Goal: Transaction & Acquisition: Purchase product/service

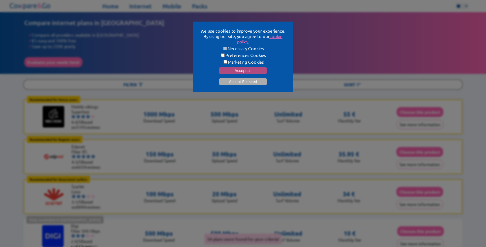
click at [246, 70] on button "Accept all" at bounding box center [243, 70] width 48 height 7
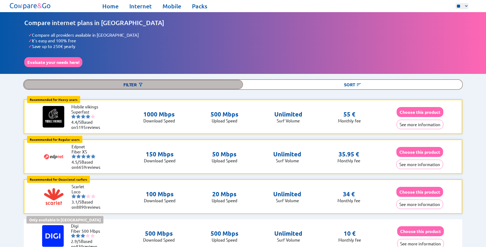
click at [133, 83] on div "Filter" at bounding box center [133, 84] width 219 height 9
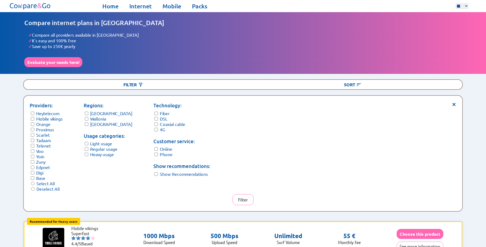
click at [101, 117] on label "Wallonia" at bounding box center [98, 118] width 16 height 5
click at [100, 122] on label "[GEOGRAPHIC_DATA]" at bounding box center [111, 124] width 42 height 5
click at [101, 141] on label "Light usage" at bounding box center [101, 143] width 22 height 5
click at [160, 116] on label "DSL" at bounding box center [164, 118] width 8 height 5
click at [160, 122] on label "Coaxial cable" at bounding box center [172, 124] width 25 height 5
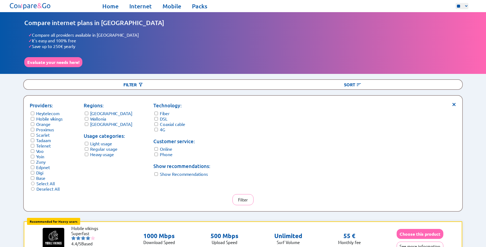
click at [160, 123] on label "Coaxial cable" at bounding box center [172, 124] width 25 height 5
click at [160, 127] on label "4G" at bounding box center [162, 129] width 5 height 5
click at [160, 122] on label "Coaxial cable" at bounding box center [172, 124] width 25 height 5
click at [243, 197] on button "Filter" at bounding box center [242, 199] width 21 height 11
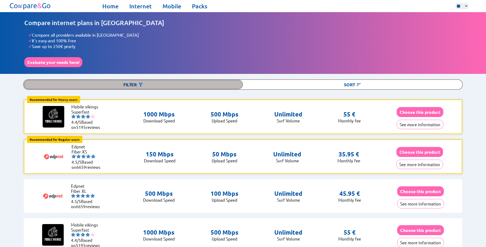
click at [131, 83] on div "Filter" at bounding box center [133, 84] width 219 height 9
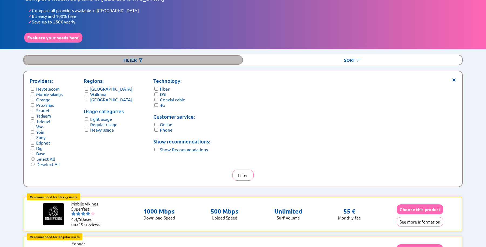
scroll to position [32, 0]
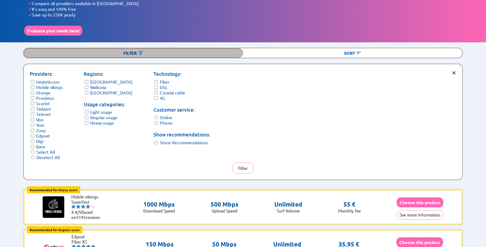
click at [131, 52] on div "Filter" at bounding box center [133, 52] width 219 height 9
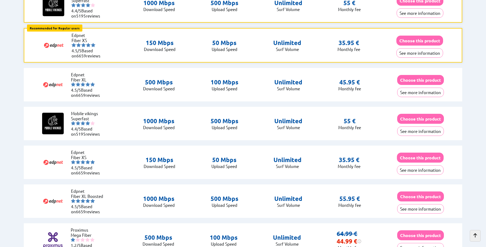
scroll to position [123, 0]
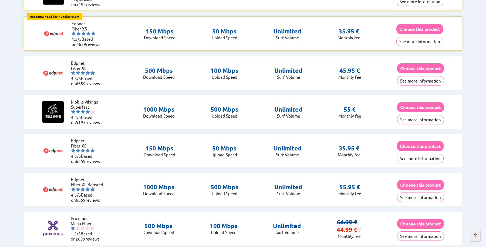
drag, startPoint x: 340, startPoint y: 68, endPoint x: 359, endPoint y: 67, distance: 19.2
click at [359, 67] on div "45.95 €" at bounding box center [349, 71] width 23 height 8
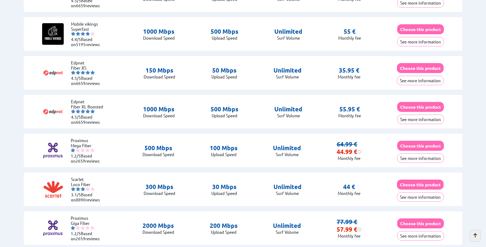
scroll to position [207, 0]
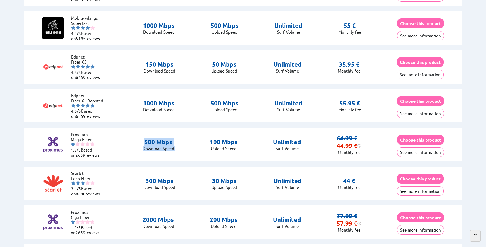
drag, startPoint x: 140, startPoint y: 142, endPoint x: 197, endPoint y: 142, distance: 57.2
click at [197, 142] on div "Proximus Mega Fiber 1.2/5 Based on 2659 reviews 500 Mbps Download Speed 100 Mbps" at bounding box center [243, 144] width 439 height 33
drag, startPoint x: 331, startPoint y: 144, endPoint x: 355, endPoint y: 143, distance: 24.3
click at [355, 143] on div "Proximus Mega Fiber 1.2/5 Based on 2659 reviews 500 Mbps Download Speed 100 Mbps" at bounding box center [243, 144] width 439 height 33
drag, startPoint x: 333, startPoint y: 135, endPoint x: 343, endPoint y: 134, distance: 9.5
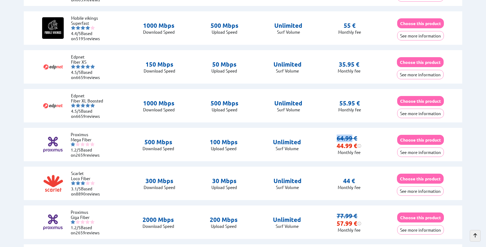
click at [349, 134] on div "Proximus Mega Fiber 1.2/5 Based on 2659 reviews 500 Mbps Download Speed 100 Mbps" at bounding box center [243, 144] width 439 height 33
drag, startPoint x: 152, startPoint y: 143, endPoint x: 190, endPoint y: 143, distance: 38.1
click at [190, 143] on div "Proximus Mega Fiber 1.2/5 Based on 2659 reviews 500 Mbps Download Speed 100 Mbps" at bounding box center [243, 144] width 439 height 33
drag, startPoint x: 335, startPoint y: 138, endPoint x: 350, endPoint y: 139, distance: 15.4
click at [350, 139] on div "64.99 € 44.99 € After 1 year the price becomes 64.99€" at bounding box center [349, 142] width 25 height 15
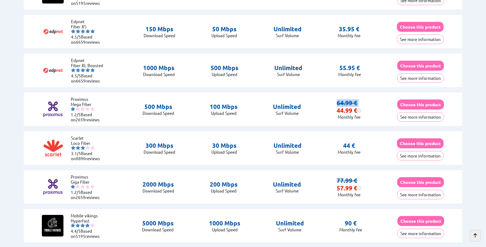
scroll to position [248, 0]
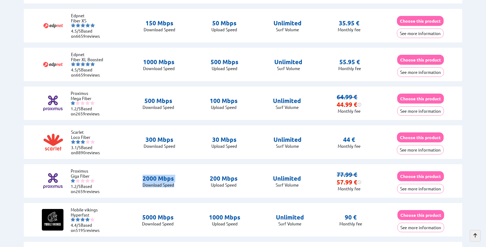
drag, startPoint x: 136, startPoint y: 178, endPoint x: 174, endPoint y: 181, distance: 37.7
click at [174, 181] on div "Proximus Giga Fiber 1.2/5 Based on 2659 reviews 2000 Mbps Download Speed 200 Mb…" at bounding box center [243, 180] width 439 height 33
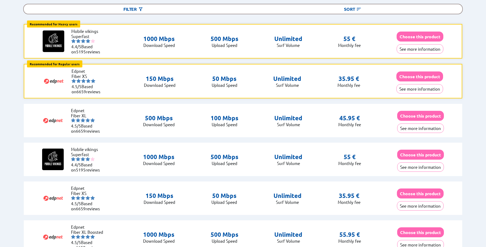
scroll to position [75, 0]
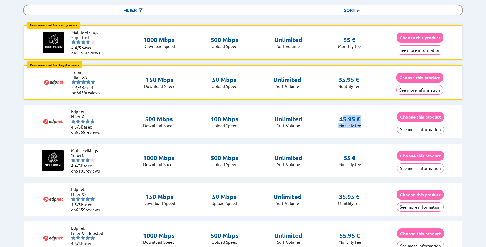
drag, startPoint x: 338, startPoint y: 119, endPoint x: 362, endPoint y: 126, distance: 25.0
click at [362, 126] on div "Edpnet Fiber XL 4.5/5 Based on 6659 reviews 500 Mbps Download Speed 100 Mbps €" at bounding box center [243, 121] width 439 height 33
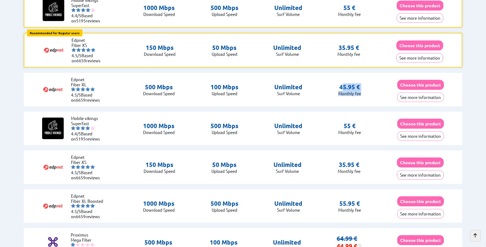
scroll to position [110, 0]
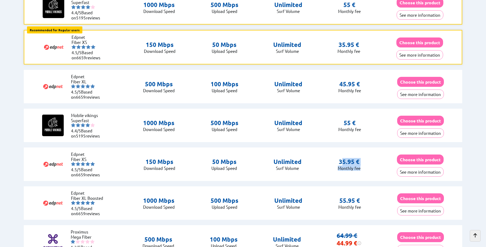
drag, startPoint x: 336, startPoint y: 159, endPoint x: 363, endPoint y: 167, distance: 28.3
click at [363, 167] on div "Edpnet Fiber XS 4.5/5 Based on 6659 reviews 150 Mbps Download Speed 50 Mbps €" at bounding box center [243, 164] width 439 height 33
click at [149, 158] on p "150 Mbps" at bounding box center [160, 162] width 32 height 8
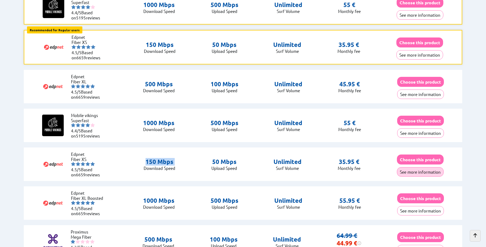
click at [408, 170] on button "See more information" at bounding box center [420, 171] width 47 height 9
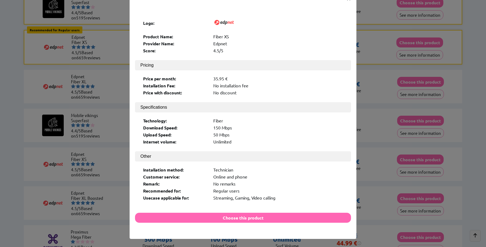
scroll to position [19, 0]
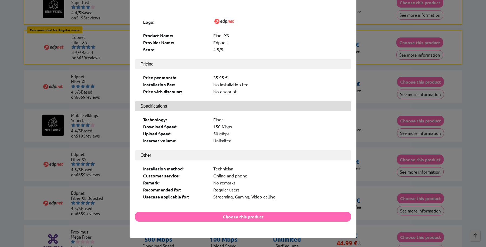
click at [397, 167] on button "See more information" at bounding box center [420, 171] width 47 height 9
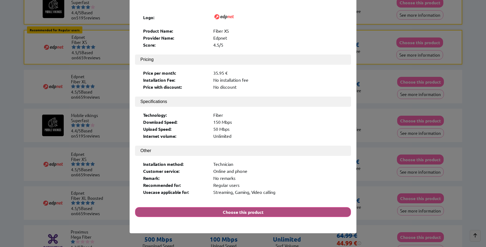
click at [184, 207] on button "Choose this product" at bounding box center [243, 212] width 216 height 10
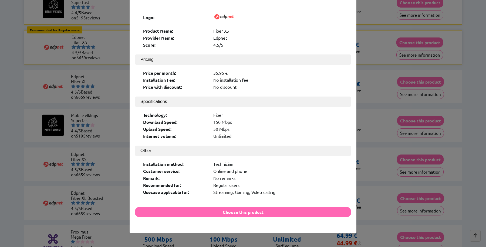
click at [109, 82] on div "× Logo: Product Name: Fiber XS Provider Name: Edpnet Score: 4.5/5 Pricing Price…" at bounding box center [243, 123] width 486 height 247
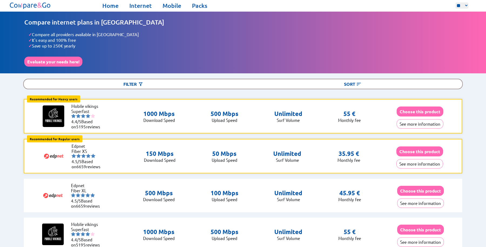
scroll to position [0, 0]
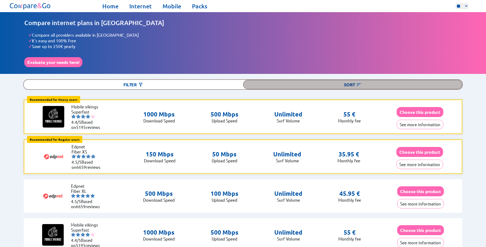
click at [349, 82] on div "Sort" at bounding box center [352, 84] width 219 height 9
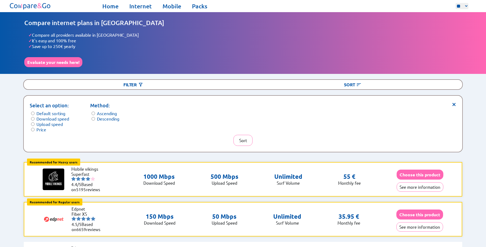
click at [43, 127] on label "Price" at bounding box center [41, 129] width 10 height 5
click at [247, 136] on button "Sort" at bounding box center [243, 140] width 19 height 11
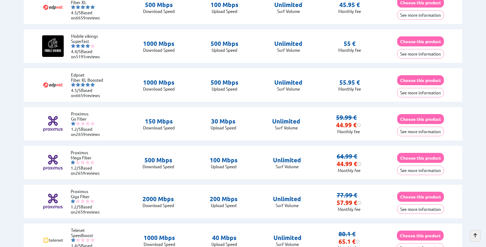
scroll to position [271, 0]
